Goal: Transaction & Acquisition: Purchase product/service

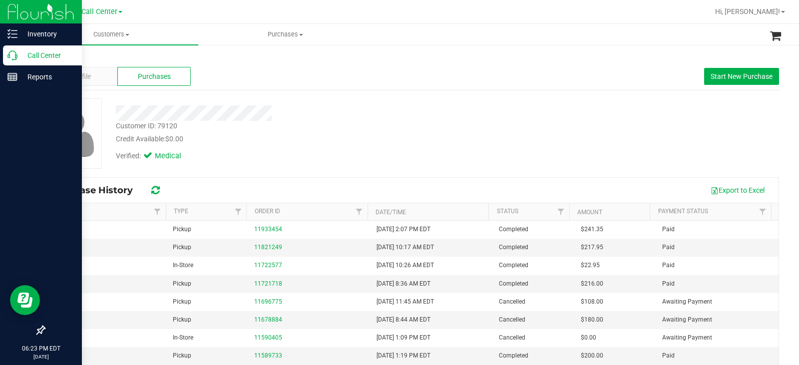
click at [17, 52] on p "Call Center" at bounding box center [47, 55] width 60 height 12
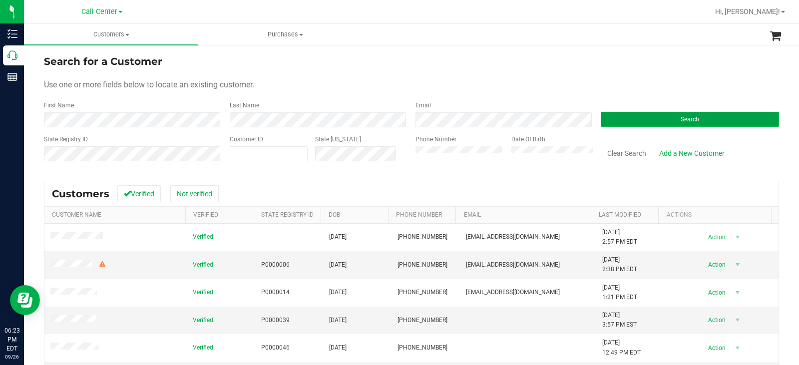
click at [654, 117] on button "Search" at bounding box center [690, 119] width 178 height 15
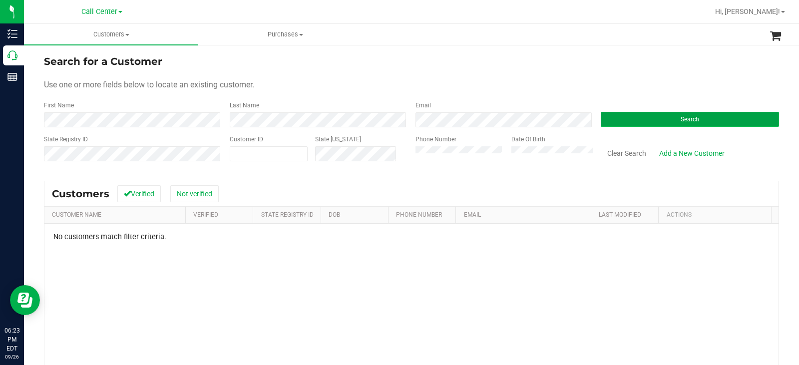
click at [601, 114] on button "Search" at bounding box center [690, 119] width 178 height 15
click at [657, 120] on button "Search" at bounding box center [690, 119] width 178 height 15
click at [609, 120] on button "Search" at bounding box center [690, 119] width 178 height 15
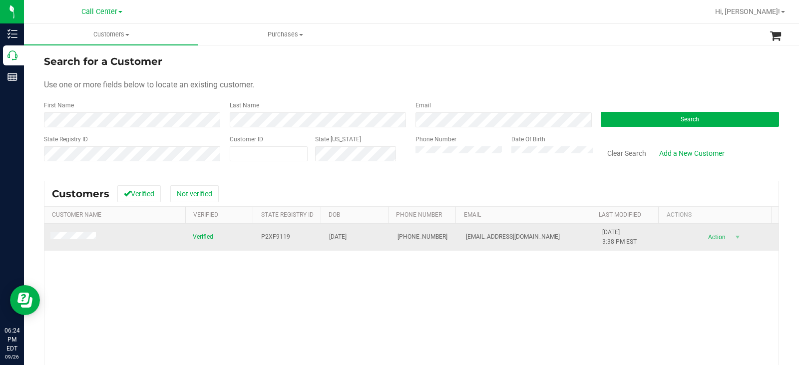
click at [85, 233] on span at bounding box center [74, 237] width 48 height 10
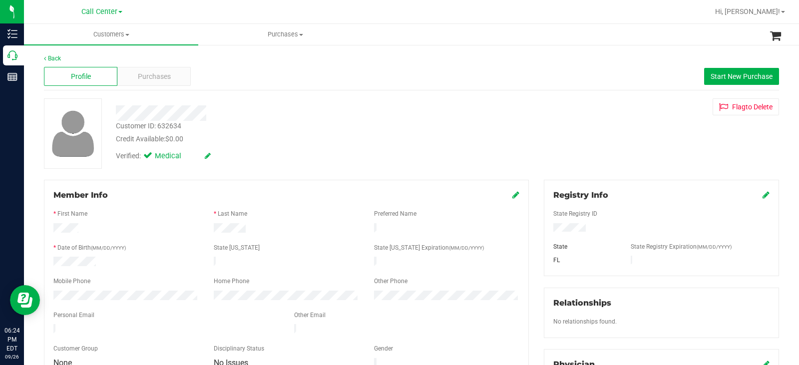
click at [148, 65] on div "Profile Purchases Start New Purchase" at bounding box center [411, 76] width 735 height 27
click at [153, 73] on span "Purchases" at bounding box center [154, 76] width 33 height 10
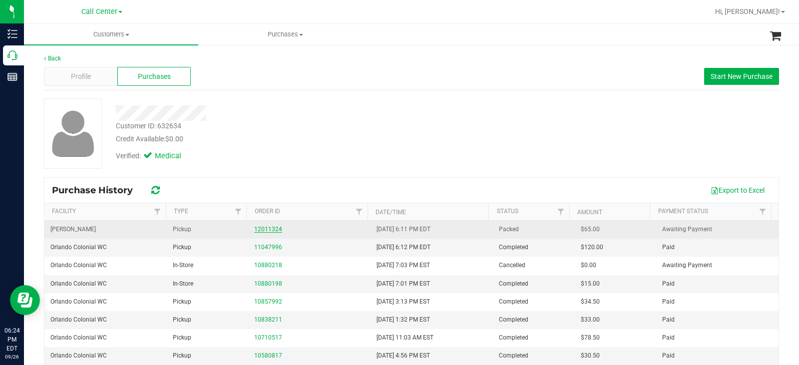
click at [259, 232] on link "12011324" at bounding box center [268, 229] width 28 height 7
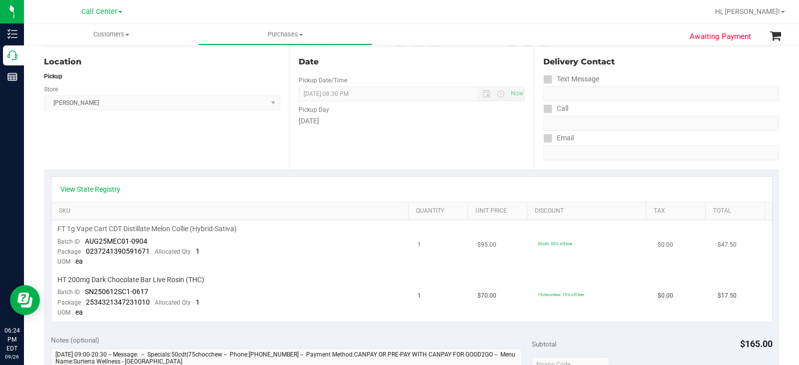
scroll to position [150, 0]
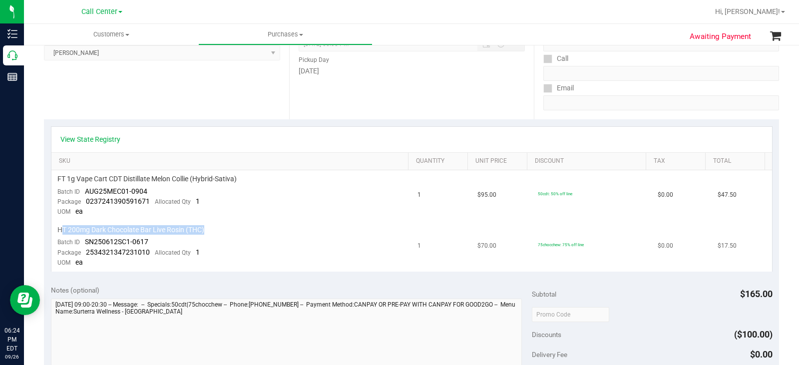
drag, startPoint x: 234, startPoint y: 229, endPoint x: 83, endPoint y: 235, distance: 150.5
click at [63, 234] on div "HT 200mg Dark Chocolate Bar Live Rosin (THC)" at bounding box center [231, 229] width 349 height 9
click at [228, 251] on td "HT 200mg Dark Chocolate Bar Live Rosin (THC) Batch ID SN250612SC1-0617 Package …" at bounding box center [231, 246] width 361 height 50
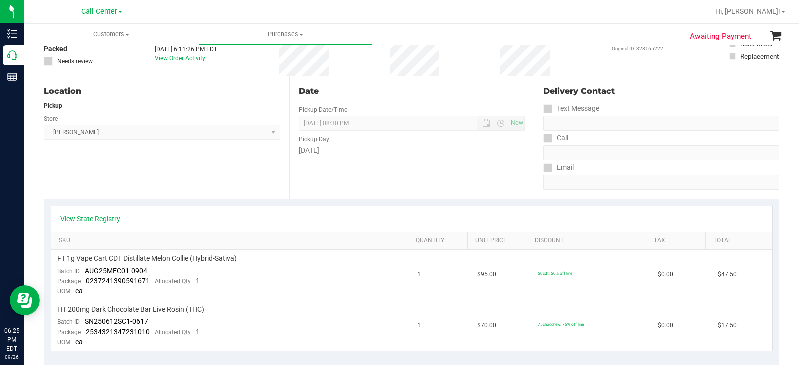
scroll to position [0, 0]
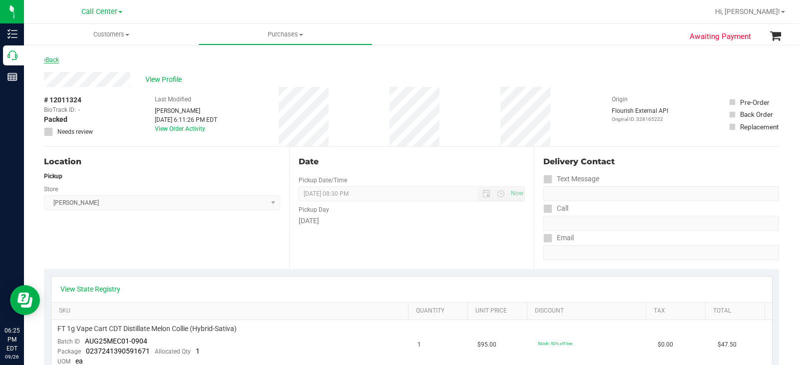
click at [48, 59] on link "Back" at bounding box center [51, 59] width 15 height 7
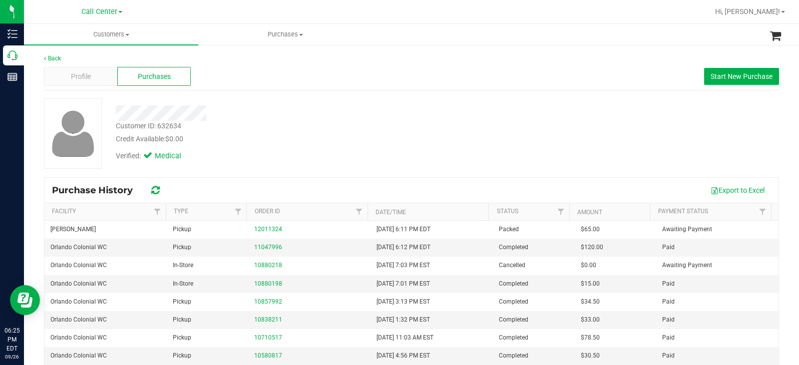
drag, startPoint x: 521, startPoint y: 96, endPoint x: 573, endPoint y: 96, distance: 52.0
click at [521, 96] on div "Back Profile Purchases Start New Purchase Customer ID: 632634 Credit Available:…" at bounding box center [411, 249] width 735 height 391
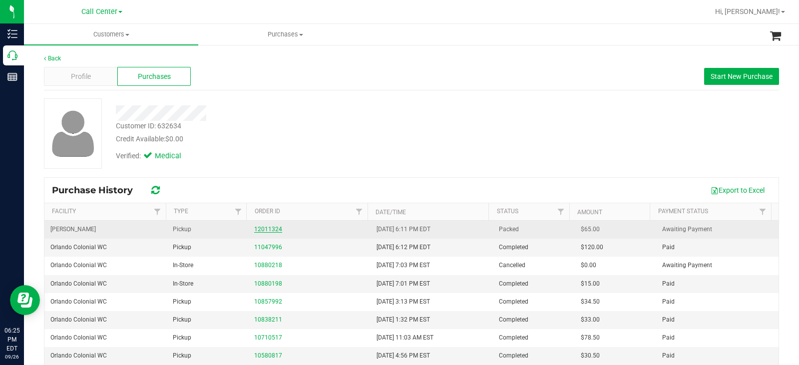
click at [269, 227] on link "12011324" at bounding box center [268, 229] width 28 height 7
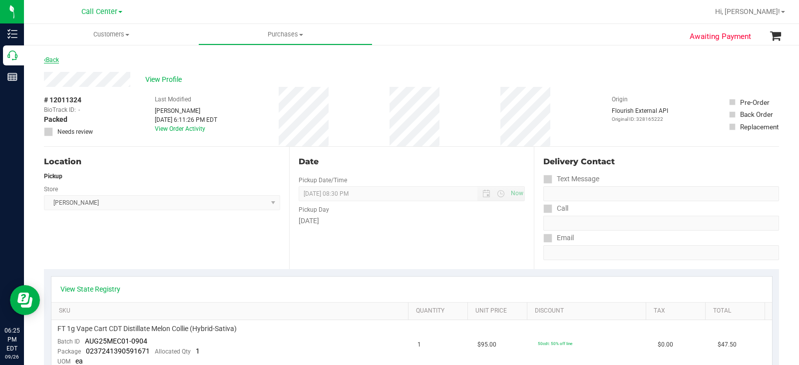
click at [52, 59] on link "Back" at bounding box center [51, 59] width 15 height 7
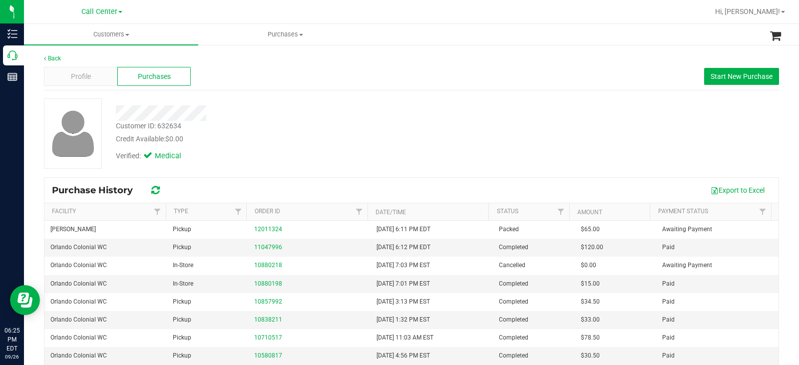
drag, startPoint x: 600, startPoint y: 112, endPoint x: 610, endPoint y: 110, distance: 9.6
click at [603, 111] on div "Customer ID: 632634 Credit Available: $0.00 Verified: Medical" at bounding box center [411, 133] width 750 height 70
click at [738, 82] on button "Start New Purchase" at bounding box center [741, 76] width 75 height 17
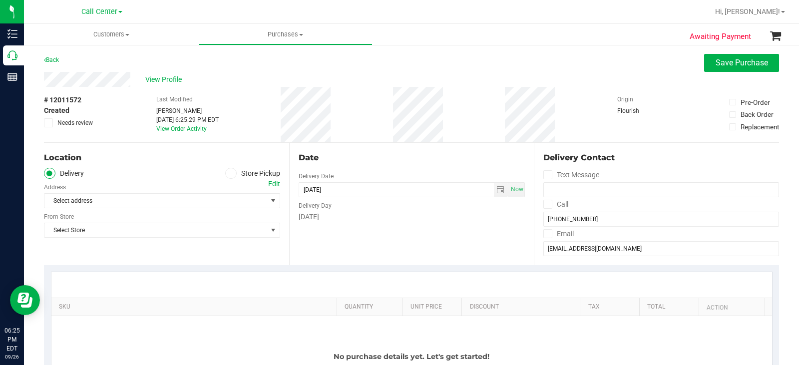
click at [230, 169] on span at bounding box center [230, 173] width 11 height 11
click at [0, 0] on input "Store Pickup" at bounding box center [0, 0] width 0 height 0
click at [226, 198] on span "Select Store" at bounding box center [155, 201] width 223 height 14
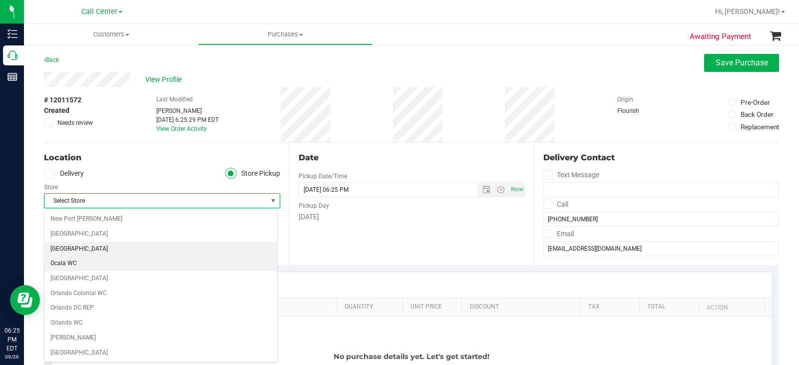
scroll to position [450, 0]
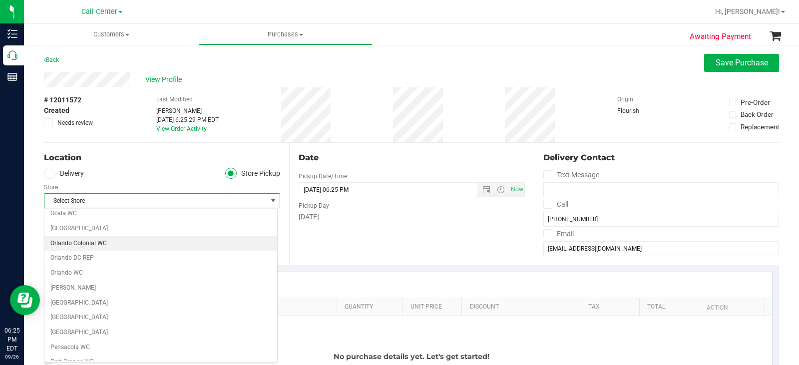
click at [102, 242] on li "Orlando Colonial WC" at bounding box center [160, 243] width 233 height 15
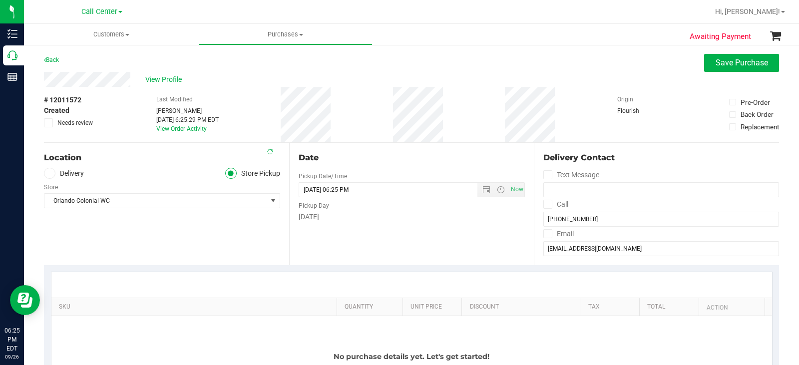
drag, startPoint x: 369, startPoint y: 242, endPoint x: 298, endPoint y: 256, distance: 71.8
click at [369, 242] on div "Date Pickup Date/Time [DATE] Now [DATE] 06:25 PM Now Pickup Day [DATE]" at bounding box center [411, 204] width 245 height 122
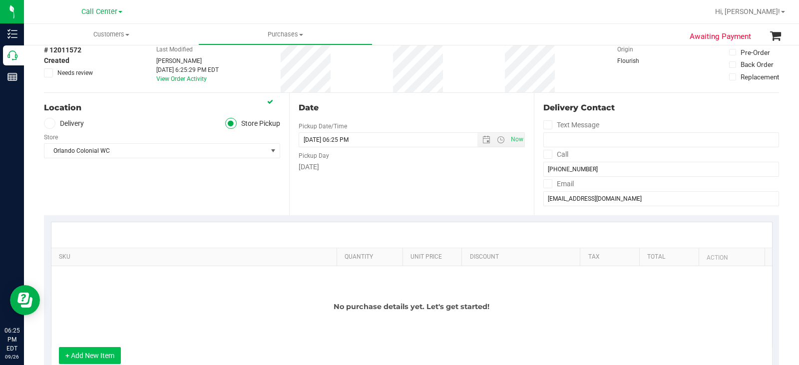
scroll to position [100, 0]
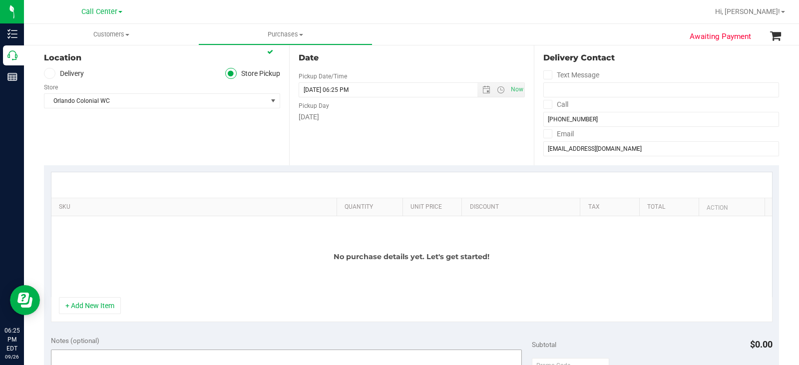
click at [102, 303] on button "+ Add New Item" at bounding box center [90, 305] width 62 height 17
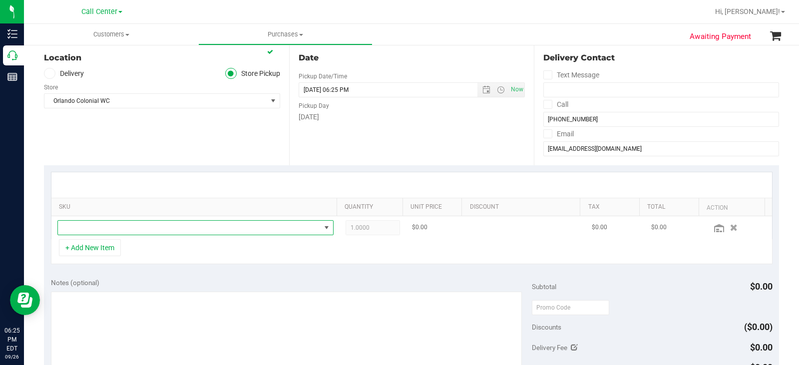
click at [124, 230] on span "NO DATA FOUND" at bounding box center [189, 228] width 263 height 14
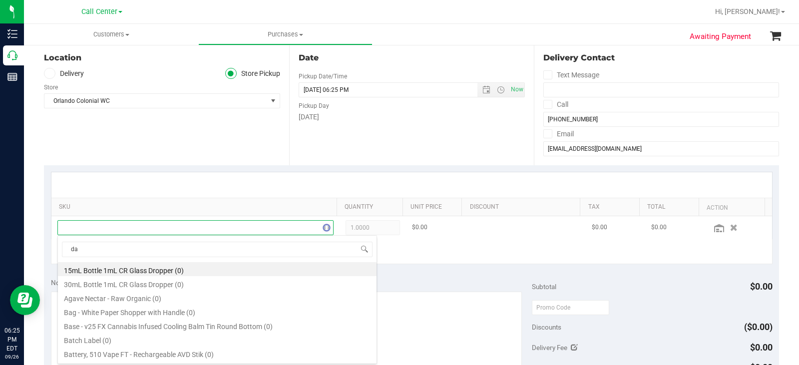
scroll to position [15, 267]
type input "dark"
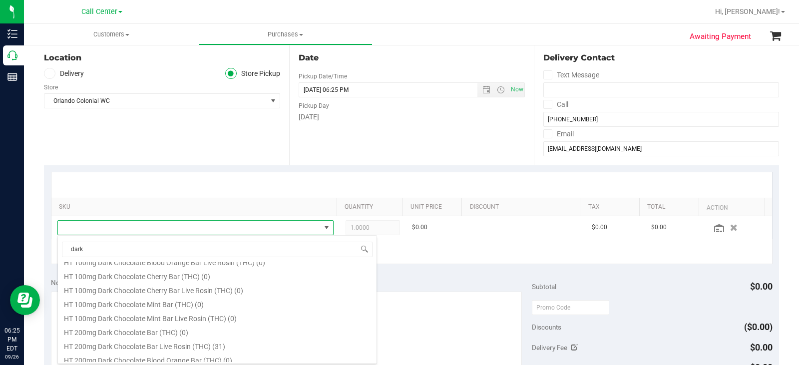
scroll to position [450, 0]
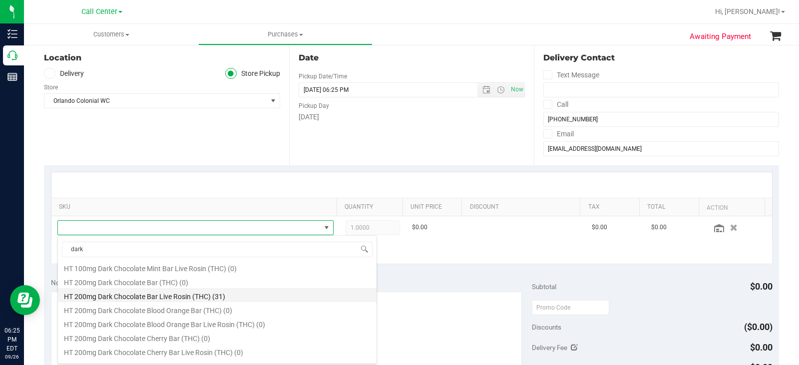
click at [259, 293] on li "HT 200mg Dark Chocolate Bar Live Rosin (THC) (31)" at bounding box center [217, 295] width 319 height 14
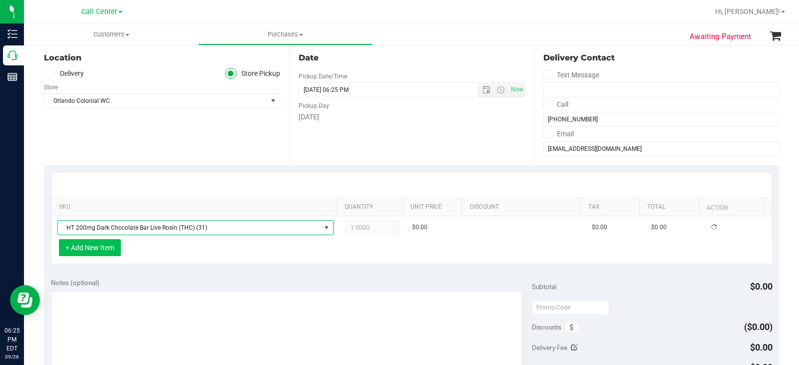
click at [98, 246] on button "+ Add New Item" at bounding box center [90, 247] width 62 height 17
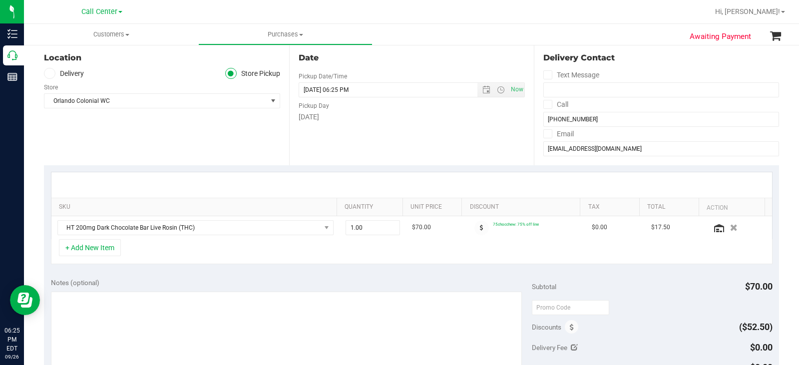
click at [125, 250] on div "+ Add New Item" at bounding box center [412, 251] width 722 height 25
click at [100, 247] on button "+ Add New Item" at bounding box center [90, 247] width 62 height 17
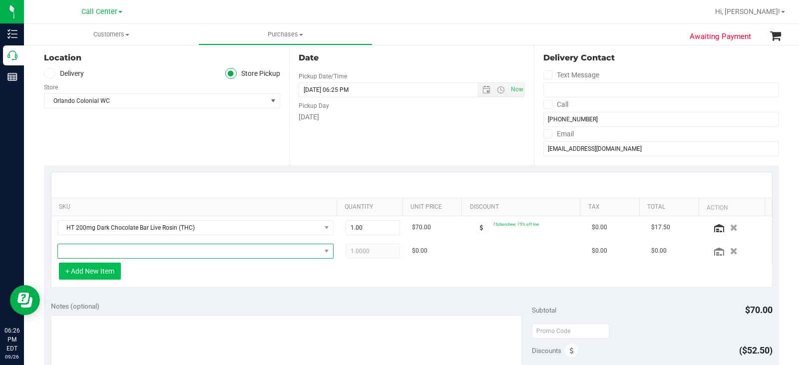
click at [107, 247] on span "NO DATA FOUND" at bounding box center [189, 251] width 263 height 14
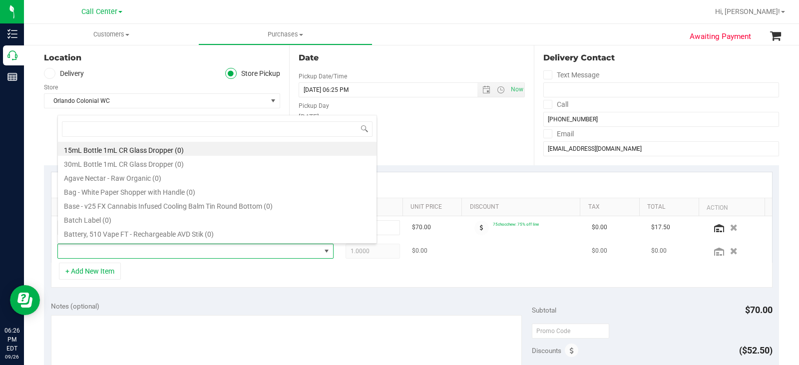
scroll to position [15, 267]
type input "e"
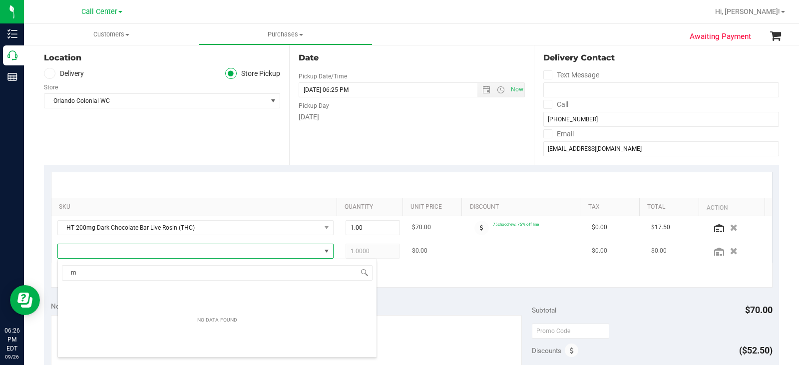
scroll to position [0, 0]
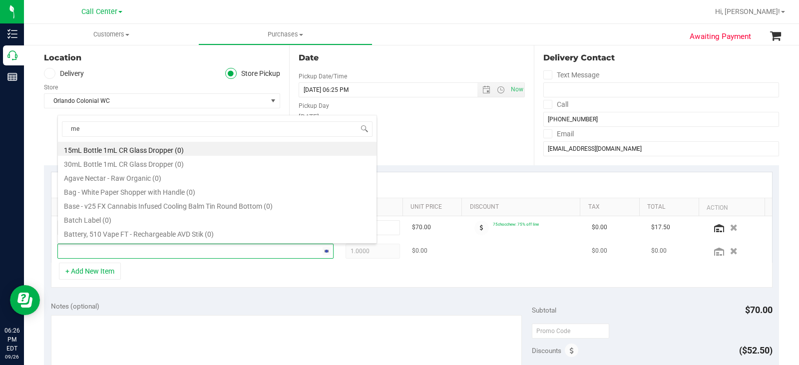
type input "mec"
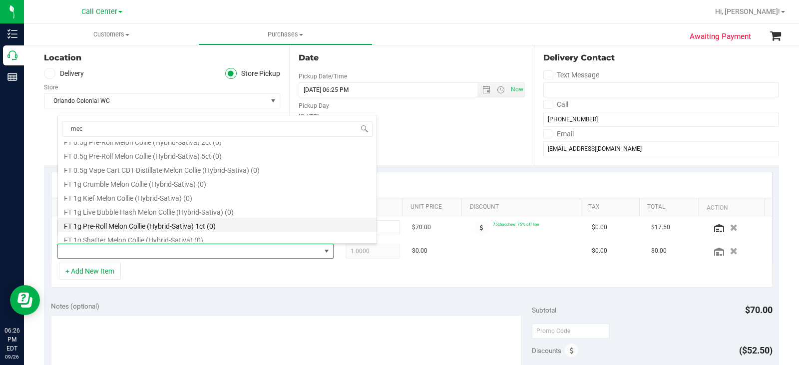
scroll to position [100, 0]
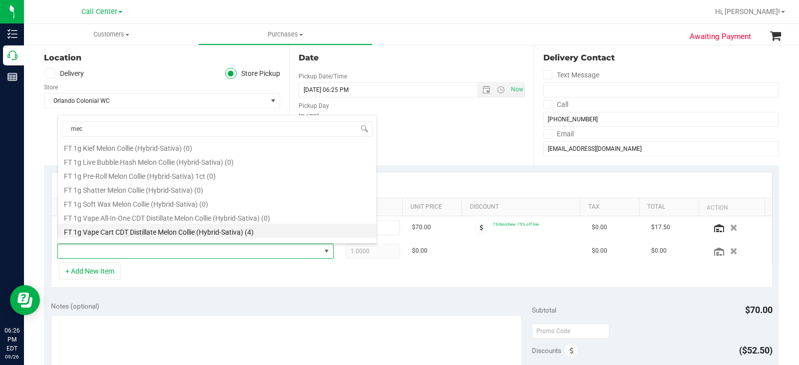
click at [210, 231] on li "FT 1g Vape Cart CDT Distillate Melon Collie (Hybrid-Sativa) (4)" at bounding box center [217, 231] width 319 height 14
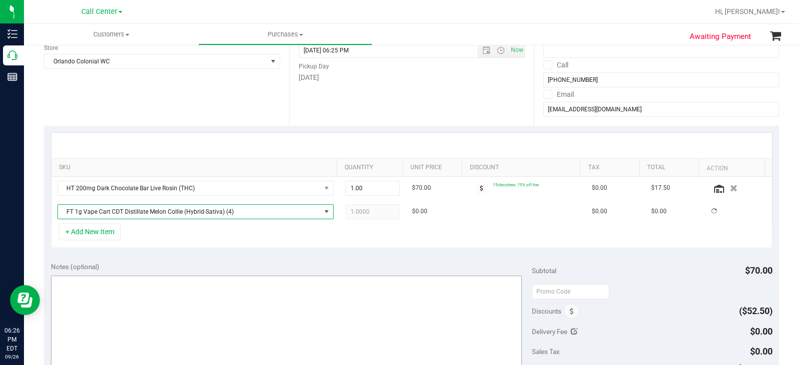
scroll to position [200, 0]
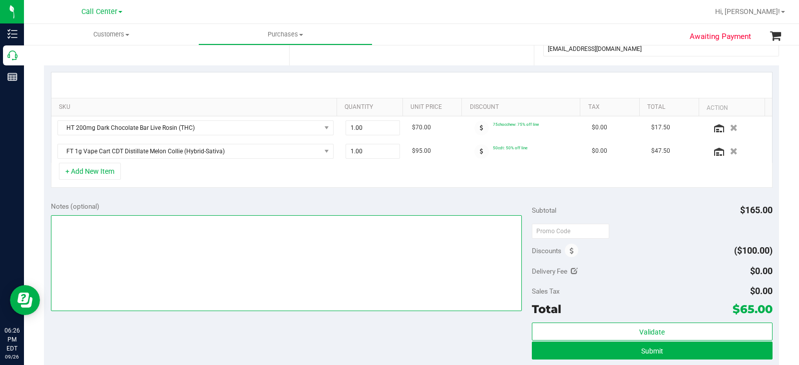
click at [215, 248] on textarea at bounding box center [286, 263] width 471 height 96
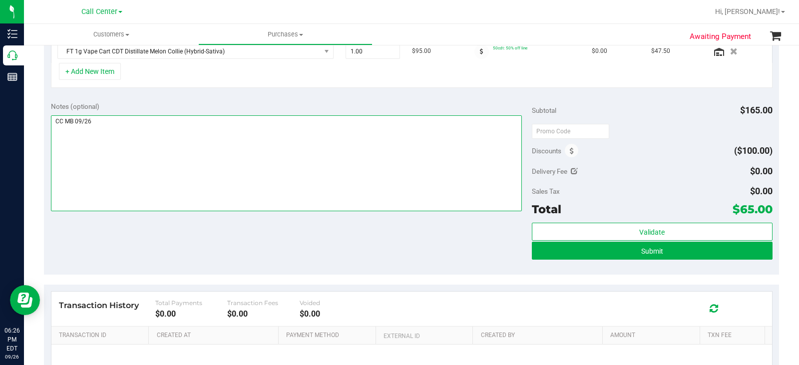
type textarea "CC MB 09/26"
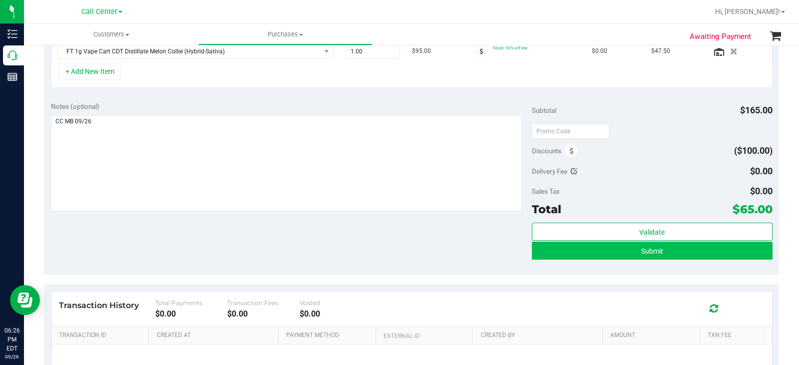
drag, startPoint x: 635, startPoint y: 262, endPoint x: 636, endPoint y: 255, distance: 7.0
click at [635, 262] on div "Validate Submit" at bounding box center [652, 245] width 241 height 45
drag, startPoint x: 637, startPoint y: 252, endPoint x: 451, endPoint y: 214, distance: 189.6
click at [641, 251] on span "Submit" at bounding box center [652, 251] width 22 height 8
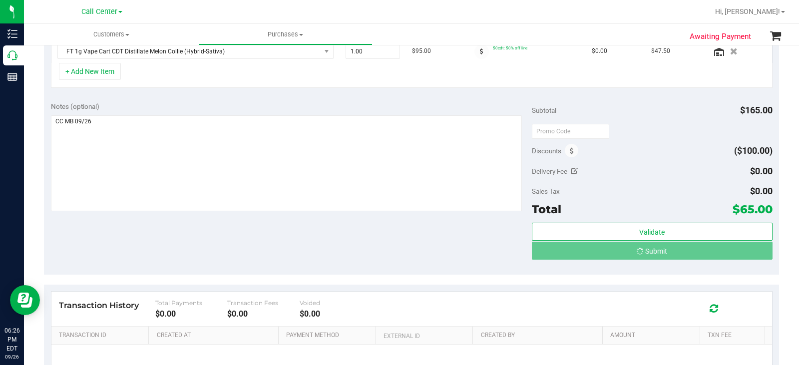
scroll to position [284, 0]
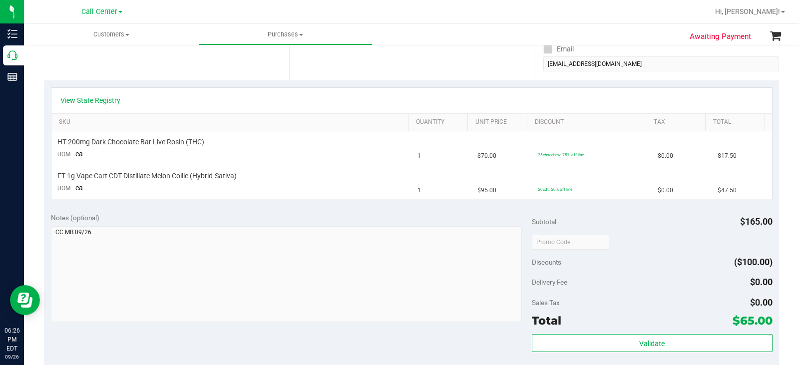
scroll to position [84, 0]
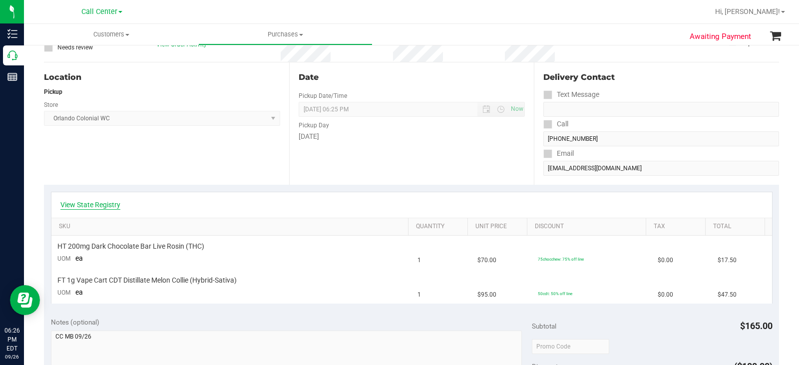
click at [89, 202] on link "View State Registry" at bounding box center [90, 205] width 60 height 10
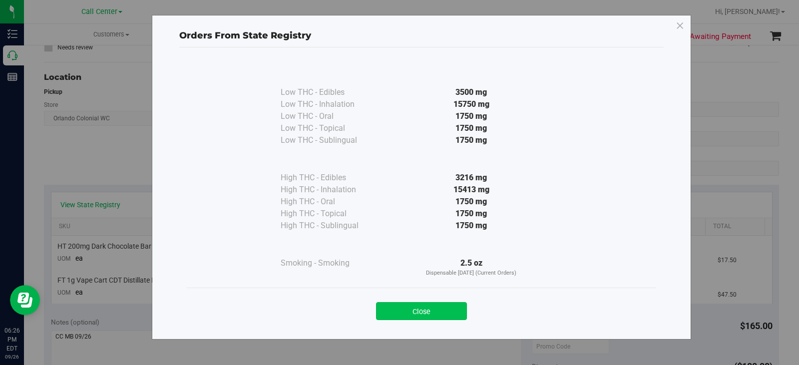
click at [404, 314] on button "Close" at bounding box center [421, 311] width 91 height 18
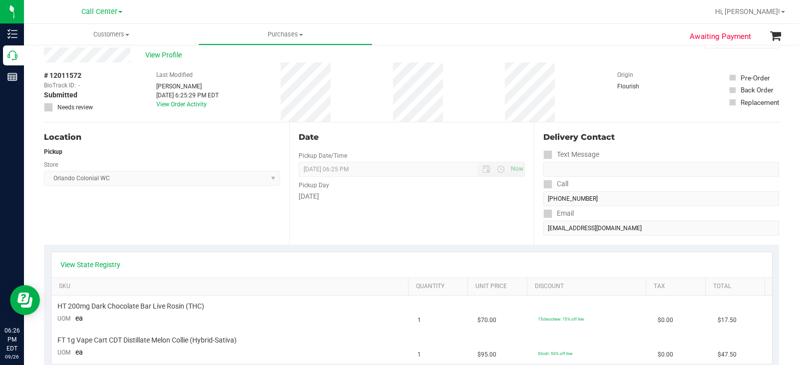
scroll to position [0, 0]
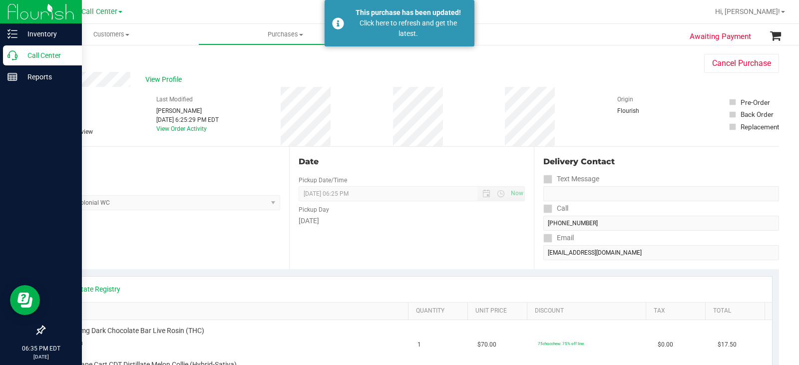
click at [17, 54] on icon at bounding box center [12, 55] width 10 height 10
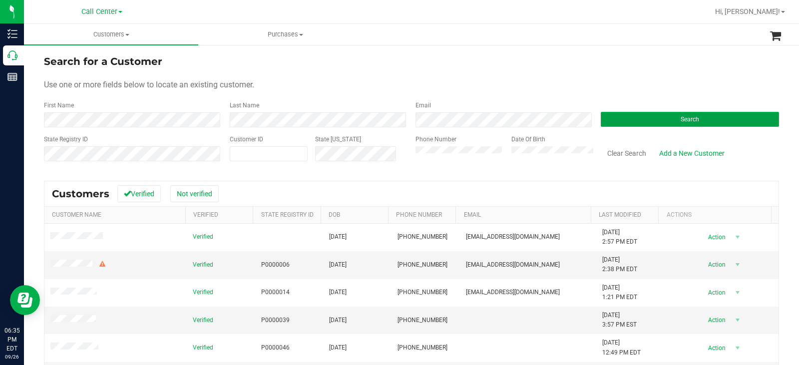
click at [626, 120] on button "Search" at bounding box center [690, 119] width 178 height 15
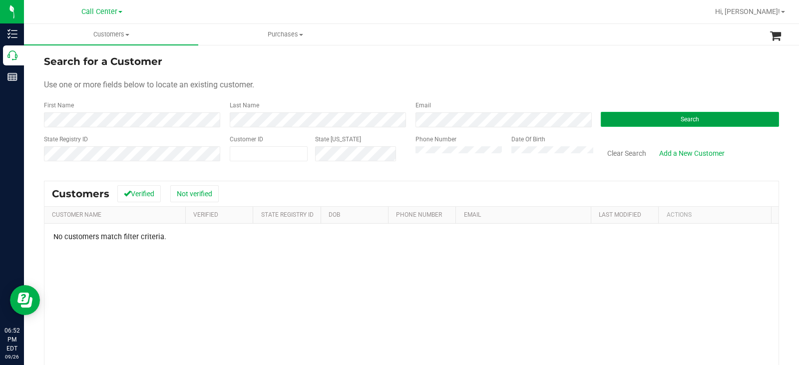
click at [640, 119] on button "Search" at bounding box center [690, 119] width 178 height 15
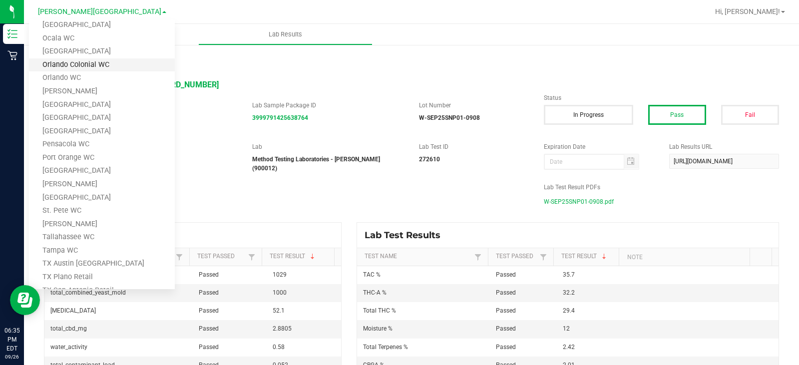
scroll to position [400, 0]
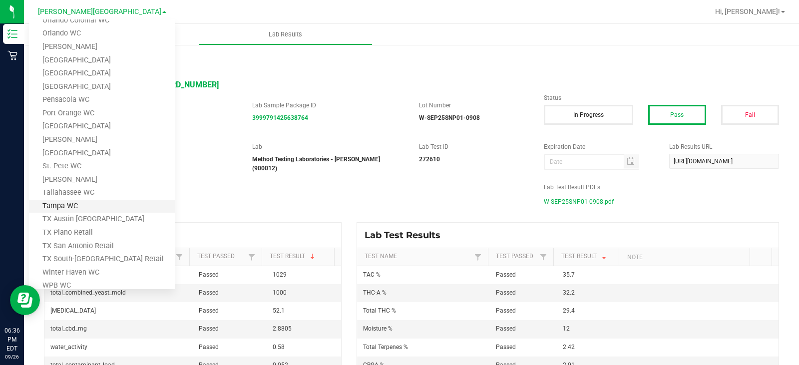
click at [67, 208] on link "Tampa WC" at bounding box center [102, 206] width 146 height 13
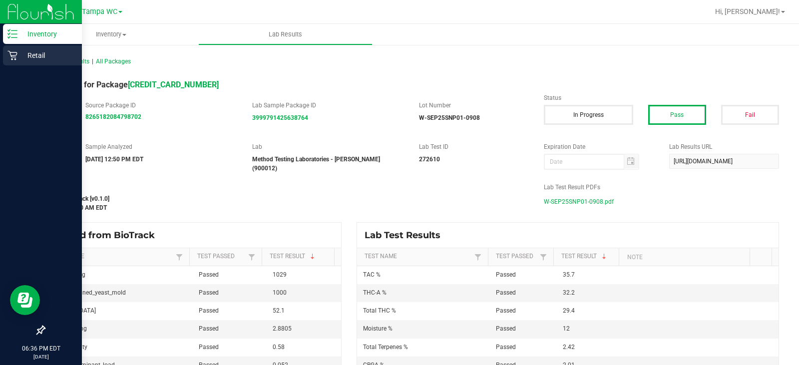
click at [12, 59] on icon at bounding box center [11, 55] width 9 height 9
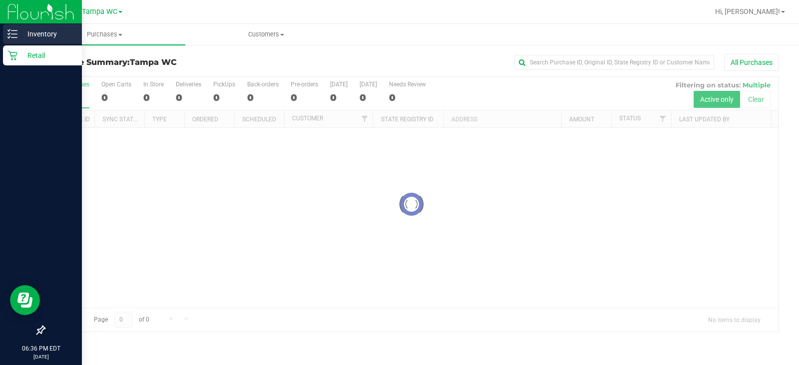
click at [39, 32] on p "Inventory" at bounding box center [47, 34] width 60 height 12
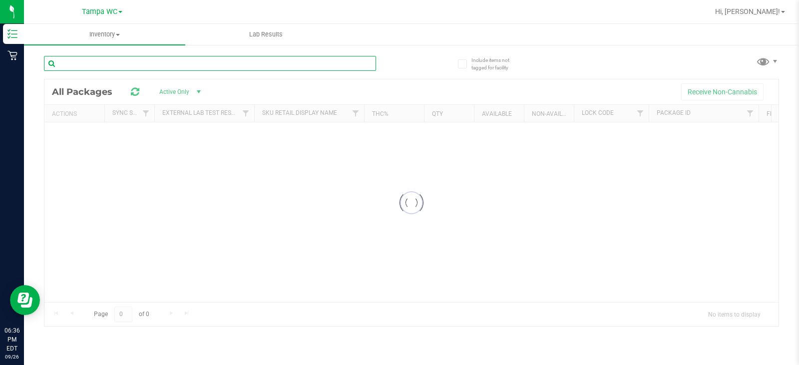
click at [137, 68] on input "text" at bounding box center [210, 63] width 332 height 15
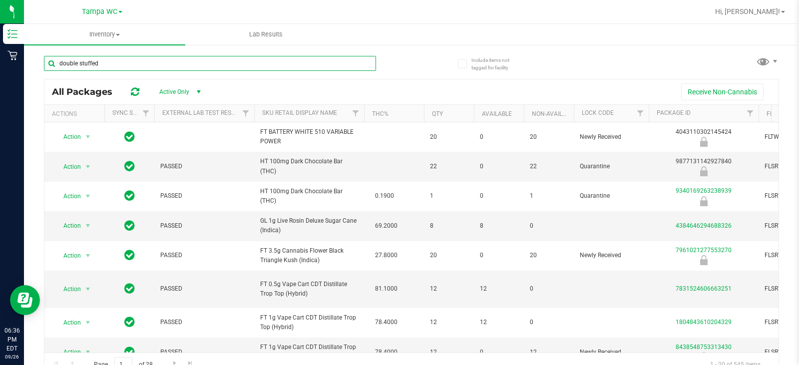
type input "double stuffed"
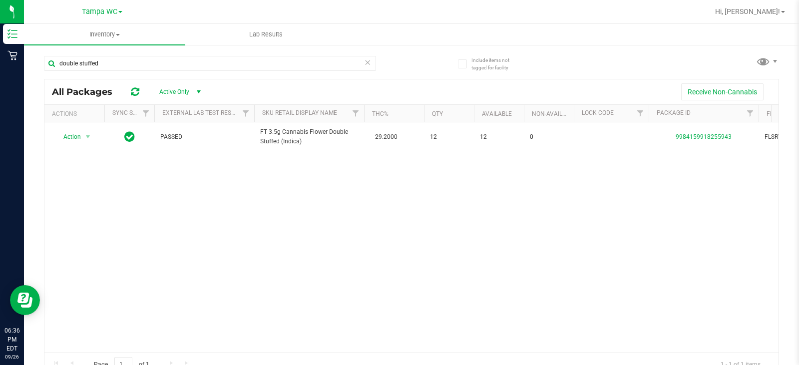
click at [395, 283] on div "Action Action Global inventory Package audit log Print package label Print prod…" at bounding box center [411, 237] width 734 height 230
click at [98, 12] on span "Tampa WC" at bounding box center [99, 11] width 35 height 9
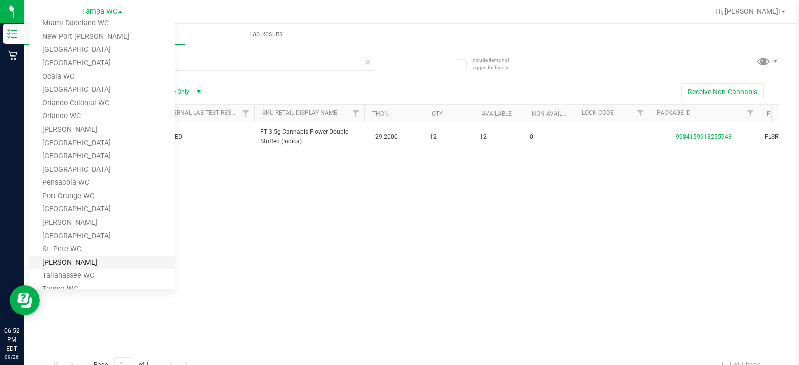
scroll to position [312, 0]
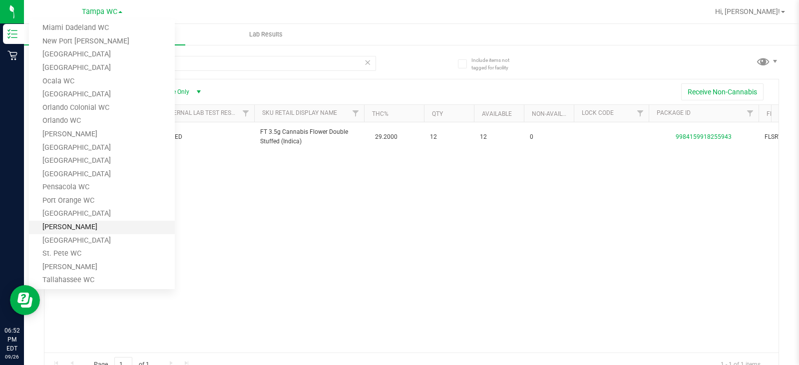
click at [83, 229] on link "[PERSON_NAME]" at bounding box center [102, 227] width 146 height 13
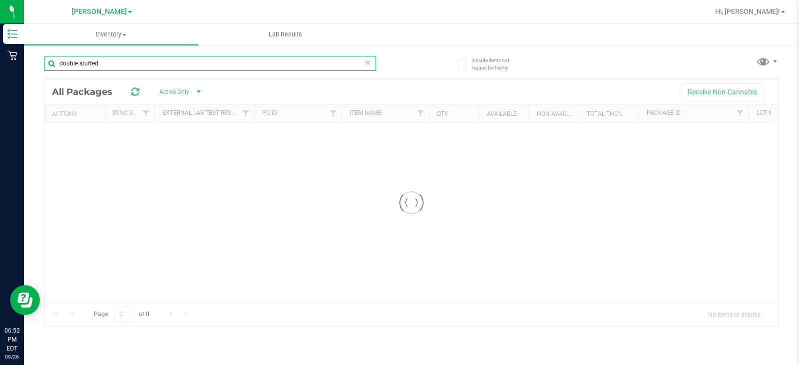
click at [160, 63] on input "double stuffed" at bounding box center [210, 63] width 332 height 15
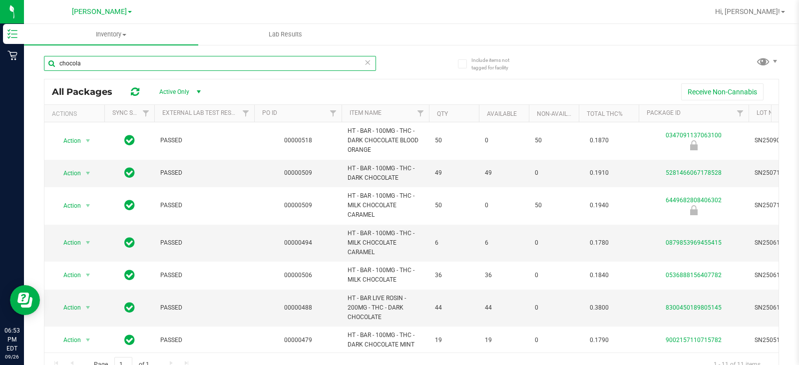
type input "chocola"
